Goal: Information Seeking & Learning: Learn about a topic

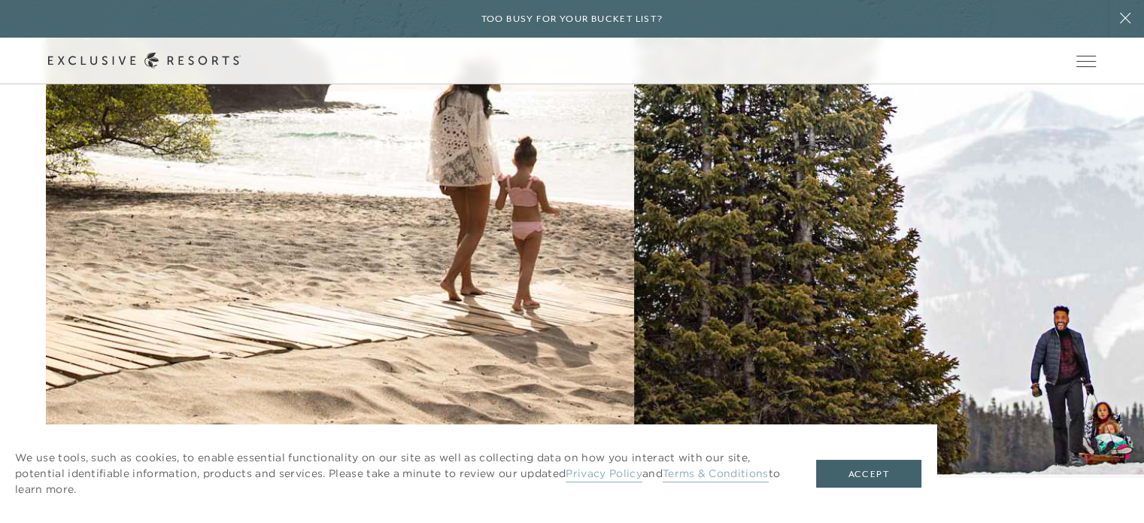
scroll to position [2094, 0]
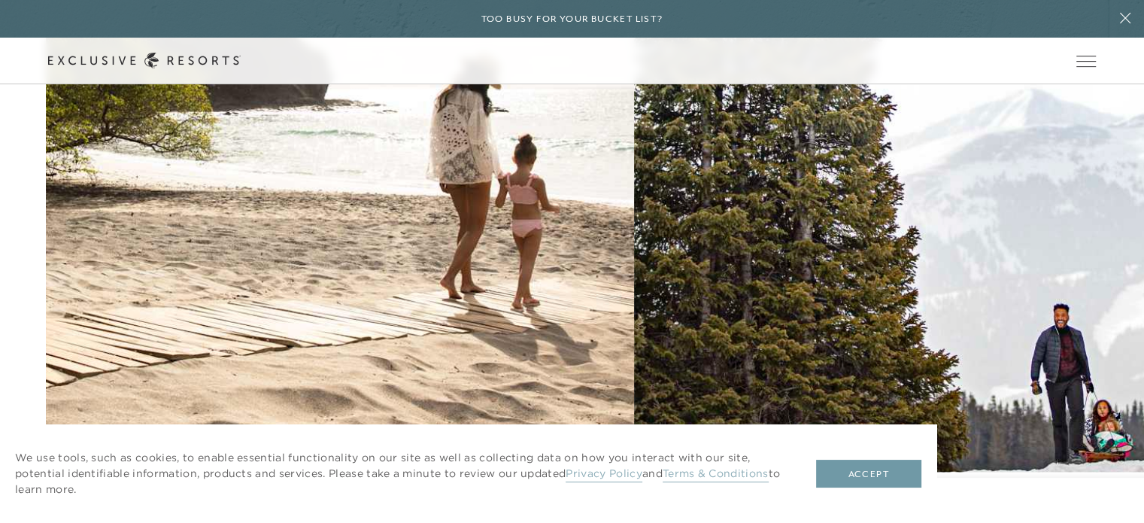
click at [850, 482] on button "Accept" at bounding box center [868, 474] width 105 height 29
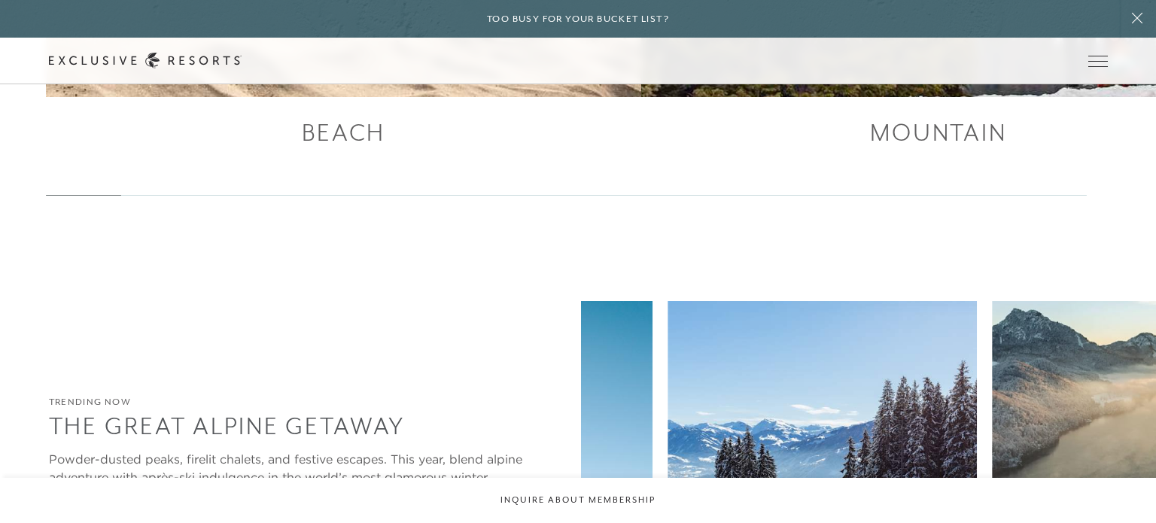
scroll to position [0, 0]
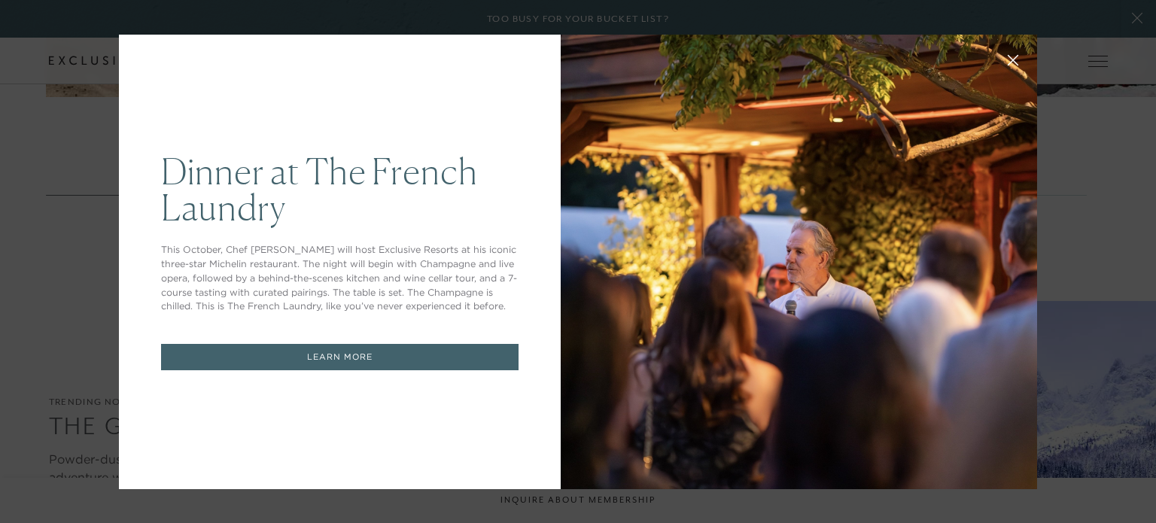
click at [1007, 62] on icon at bounding box center [1012, 59] width 11 height 11
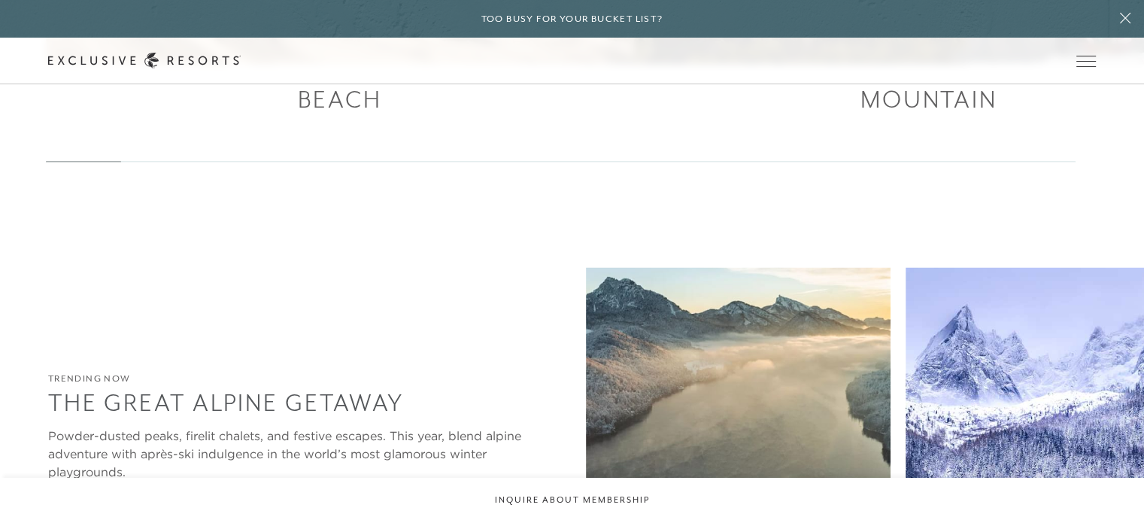
scroll to position [2537, 0]
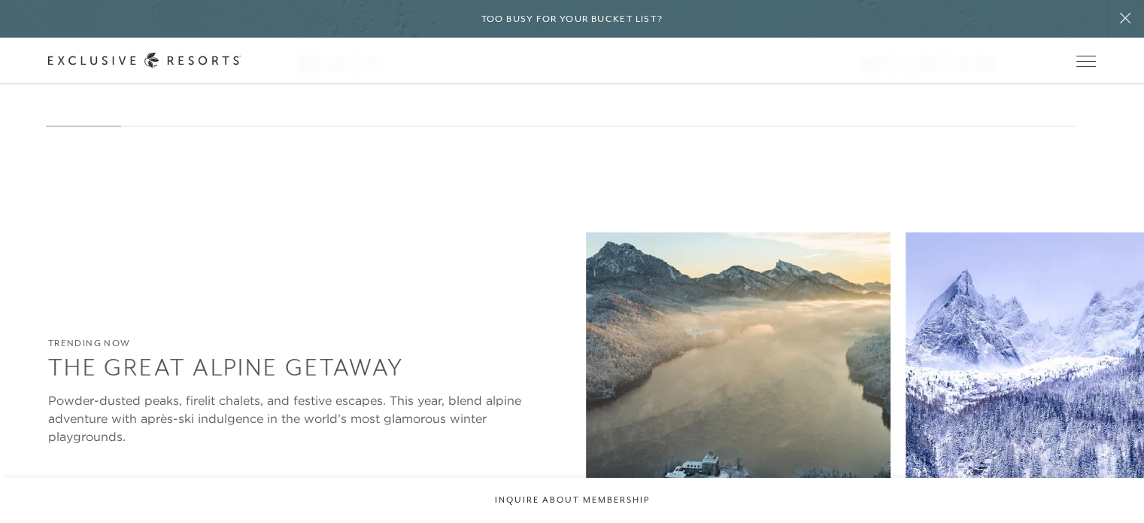
click at [586, 312] on img at bounding box center [738, 420] width 305 height 376
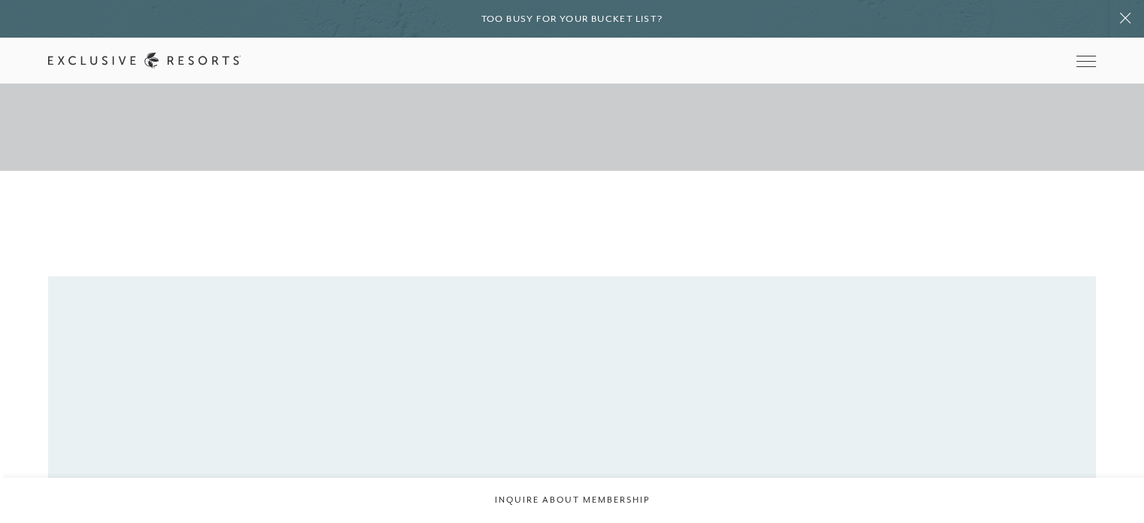
scroll to position [349, 0]
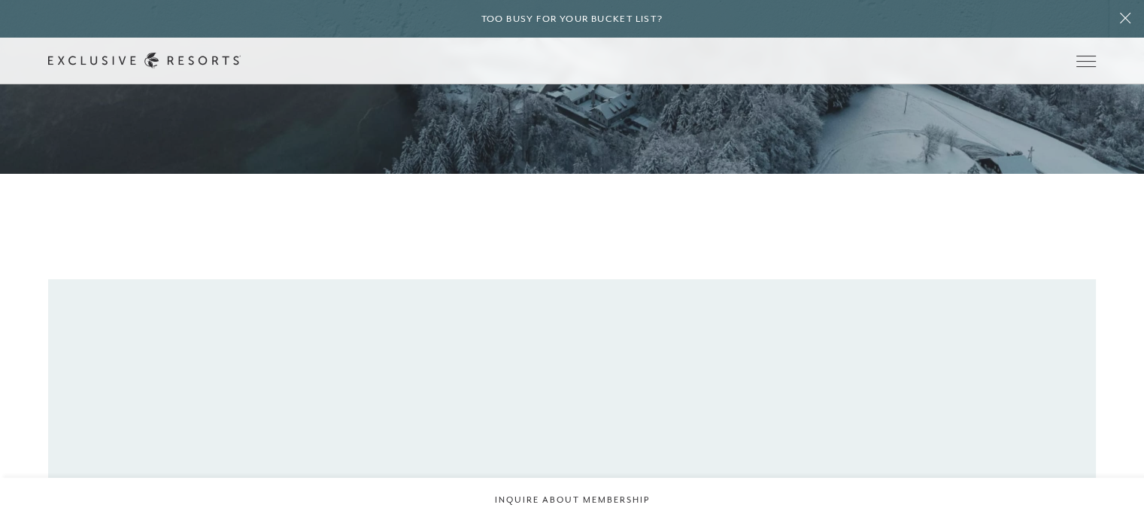
click at [0, 0] on link "The Collection" at bounding box center [0, 0] width 0 height 0
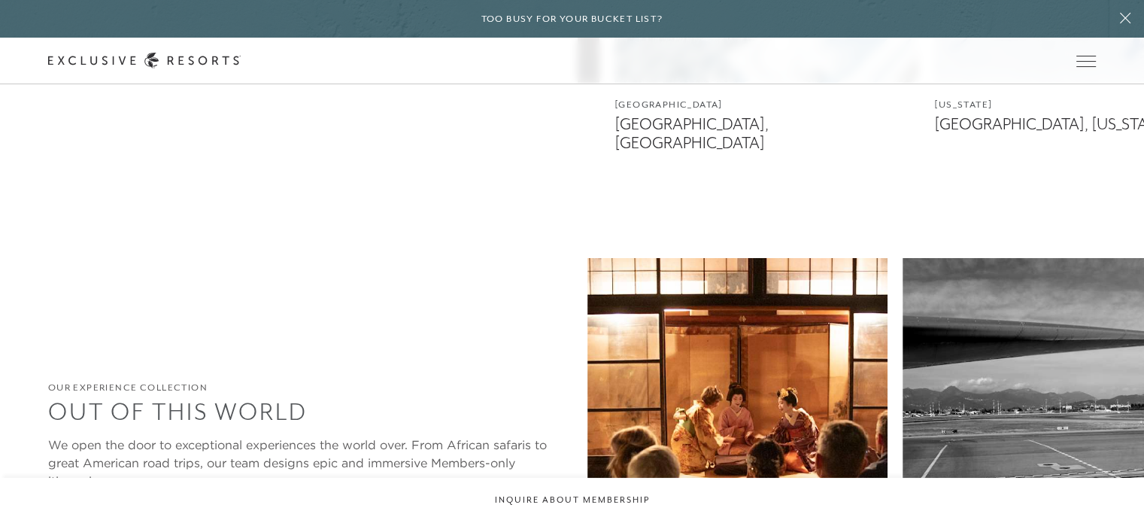
scroll to position [3648, 0]
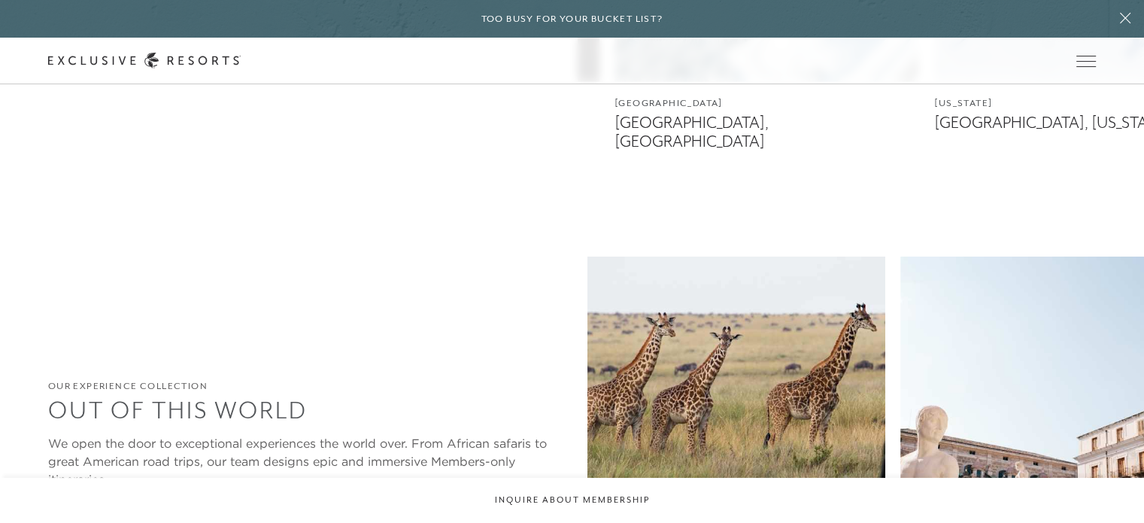
click at [585, 319] on img at bounding box center [735, 445] width 300 height 376
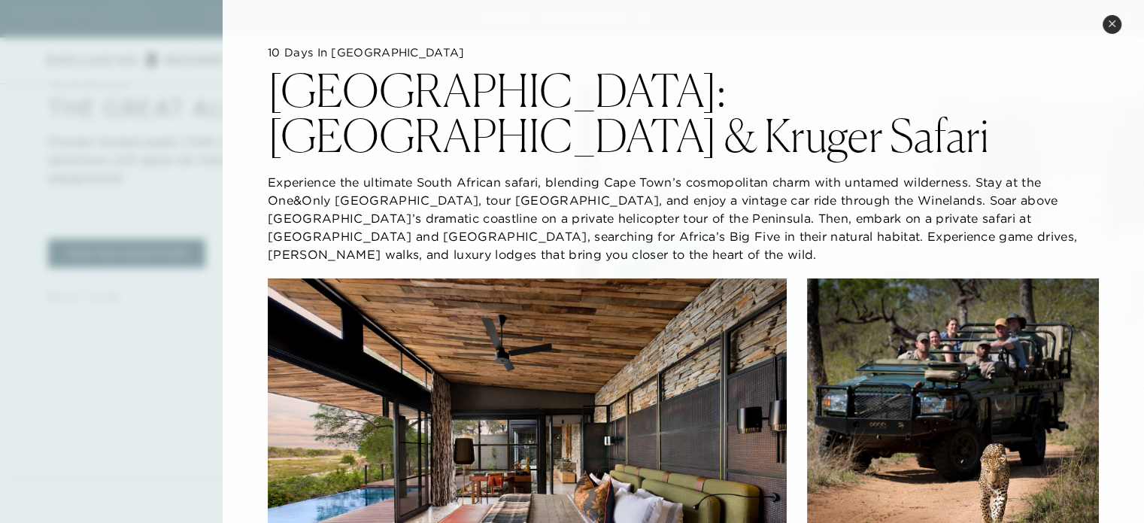
scroll to position [3377, 0]
click at [1117, 29] on button "Close quickview" at bounding box center [1112, 24] width 19 height 19
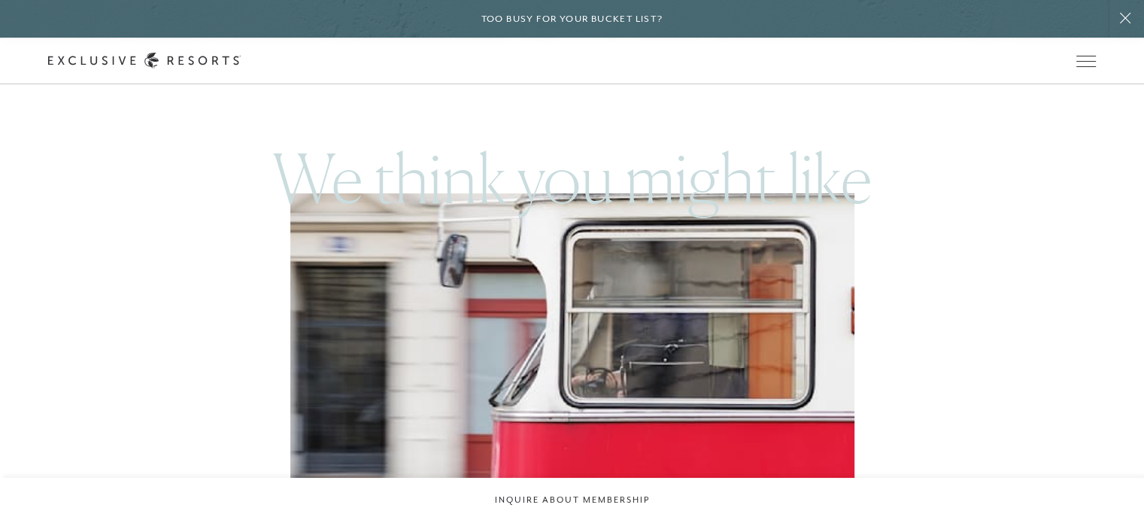
scroll to position [0, 0]
